Goal: Task Accomplishment & Management: Use online tool/utility

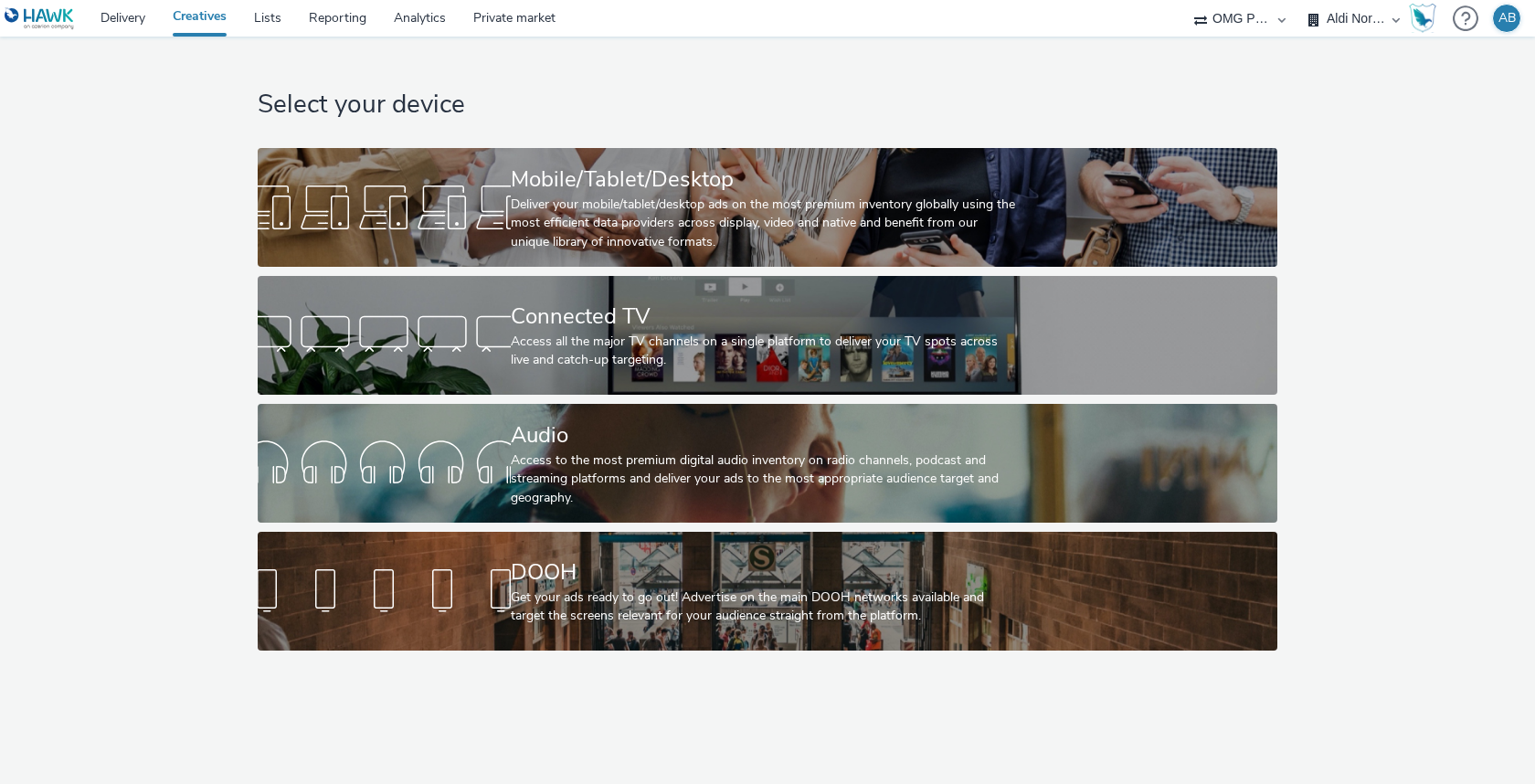
click at [1342, 21] on select "A. Nattermann (OMG I+A) Aldi Nord (OMG I+A) ALDI Süd (OMG I+A) Audi Berlin (OMG…" at bounding box center [1355, 18] width 110 height 36
select select "6a9f09a4-7b7b-40b3-8e71-12b2a2313ff3"
click at [1300, 0] on select "A. Nattermann (OMG I+A) Aldi Nord (OMG I+A) ALDI Süd (OMG I+A) Audi Berlin (OMG…" at bounding box center [1355, 18] width 110 height 36
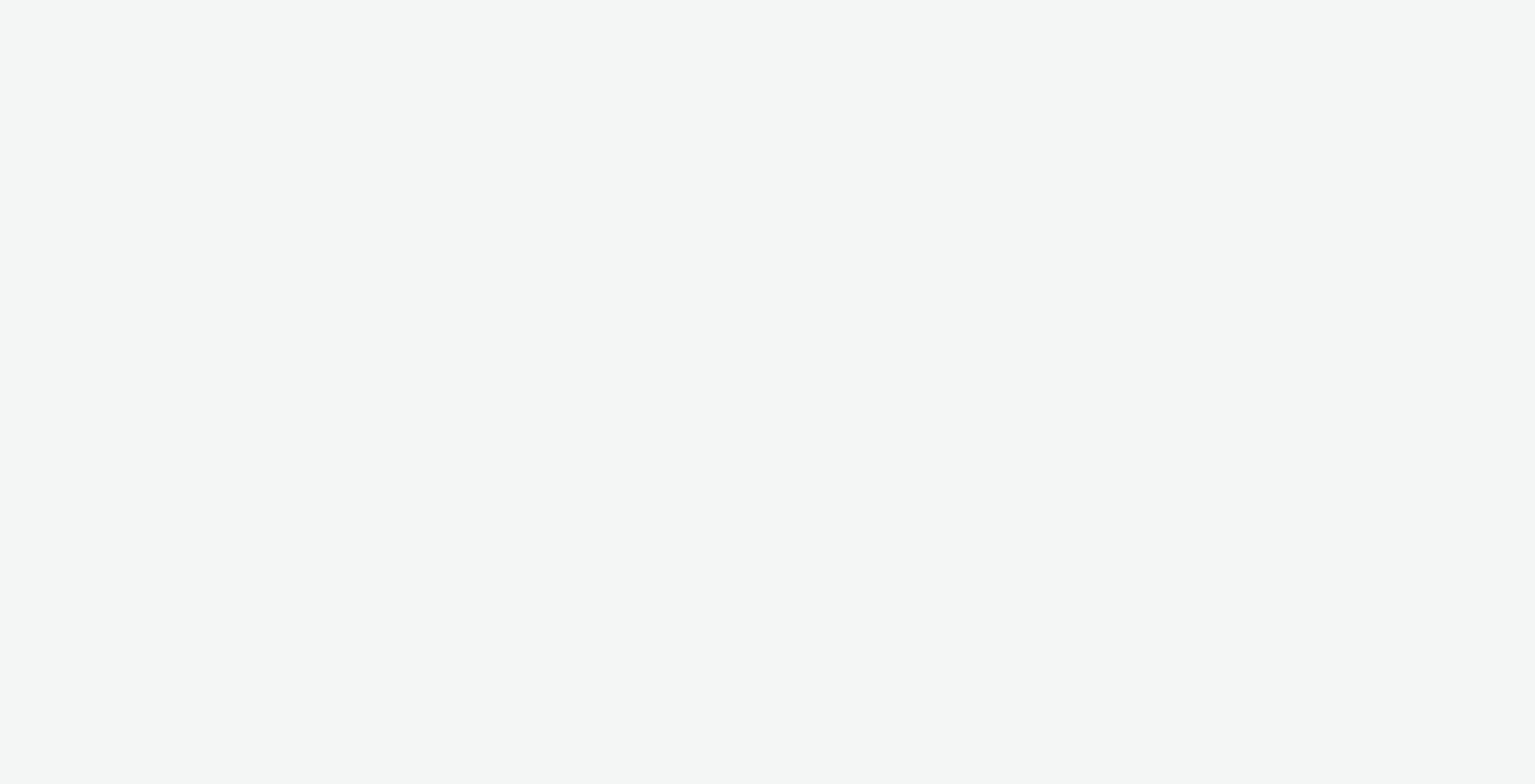
select select "6a9f09a4-7b7b-40b3-8e71-12b2a2313ff3"
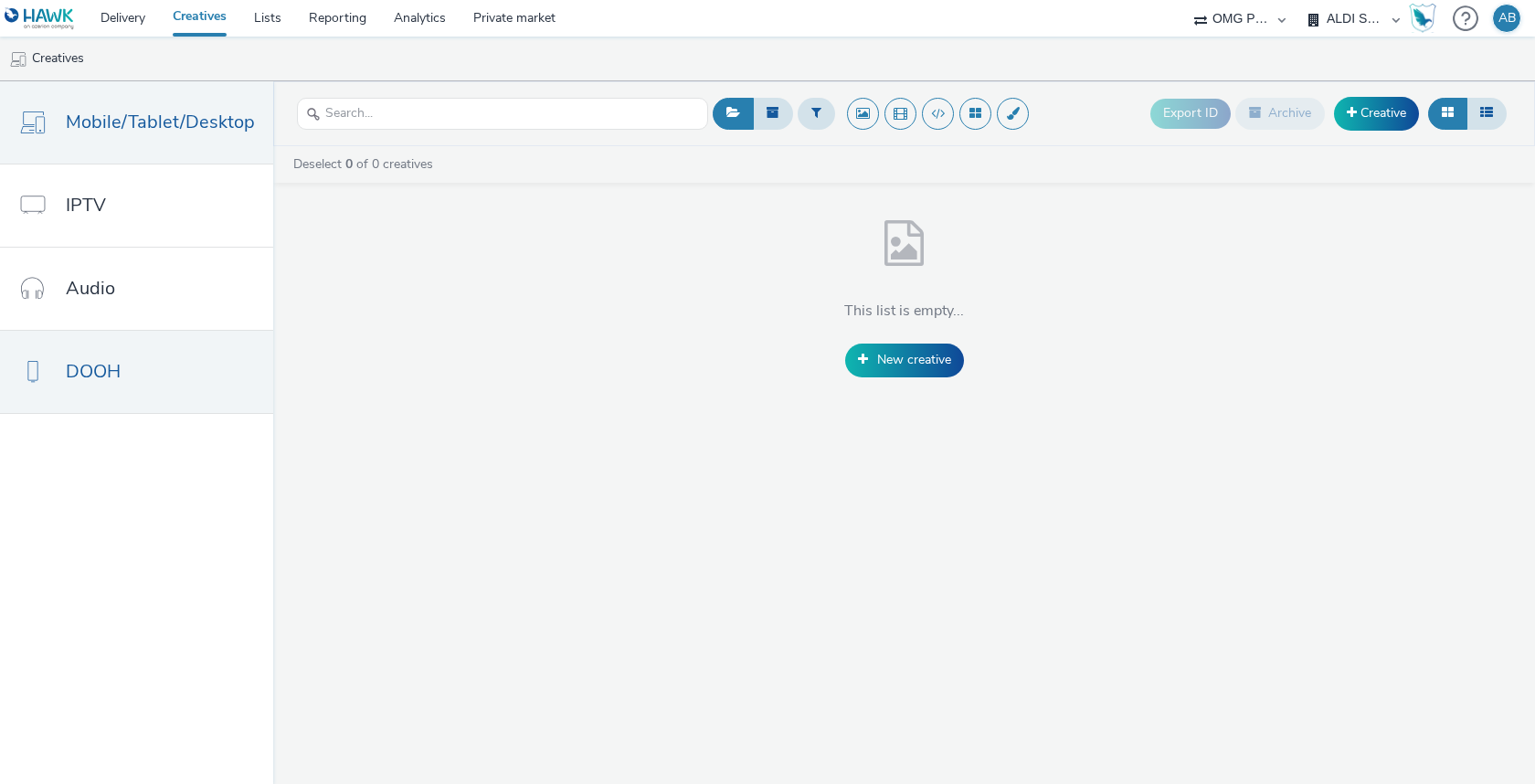
click at [131, 381] on link "DOOH" at bounding box center [136, 372] width 273 height 82
